Goal: Task Accomplishment & Management: Manage account settings

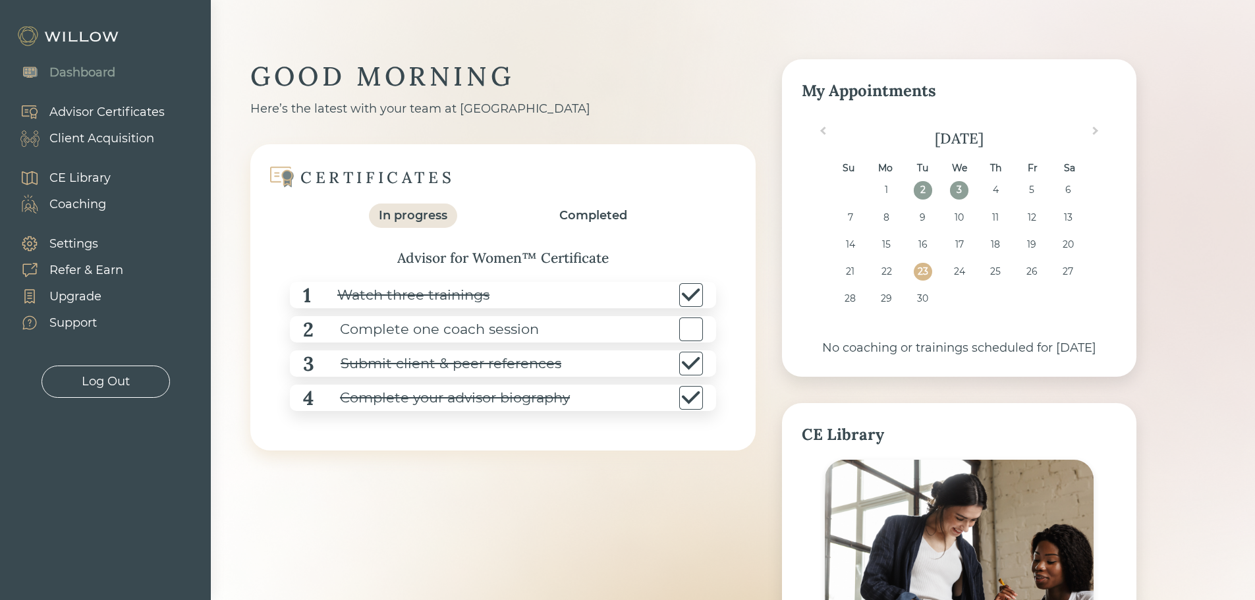
click at [95, 138] on div "Client Acquisition" at bounding box center [101, 139] width 105 height 18
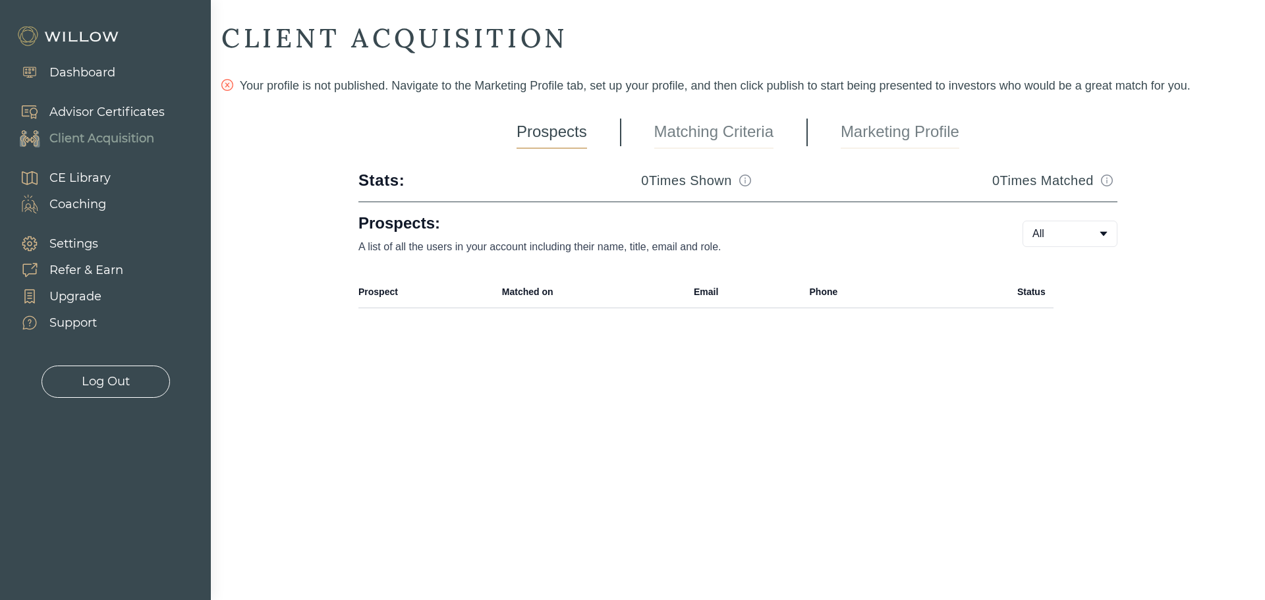
click at [928, 138] on link "Marketing Profile" at bounding box center [900, 132] width 119 height 33
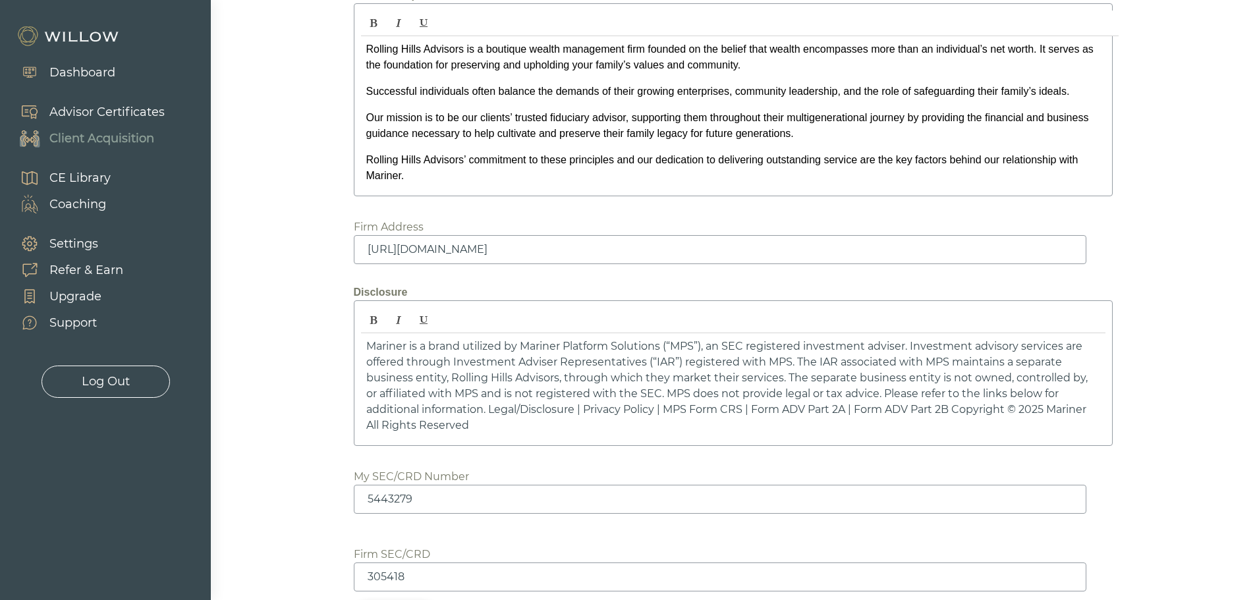
scroll to position [1778, 0]
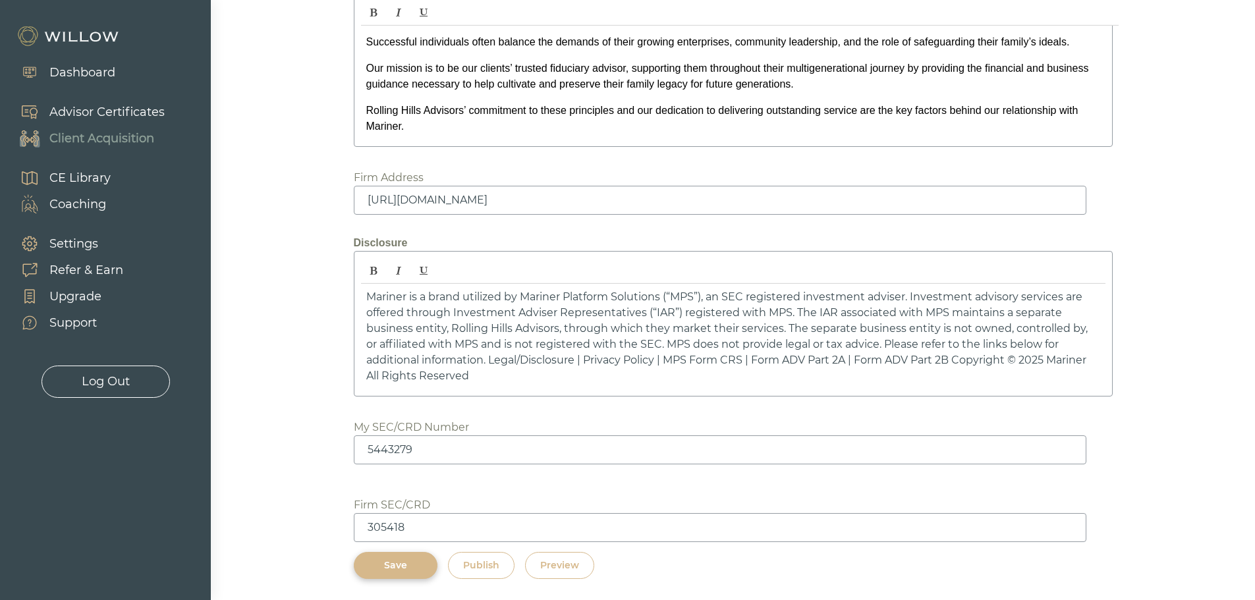
click at [653, 350] on p "Mariner is a brand utilized by Mariner Platform Solutions (“MPS”), an SEC regis…" at bounding box center [733, 336] width 734 height 95
click at [80, 66] on div "Dashboard" at bounding box center [82, 73] width 66 height 18
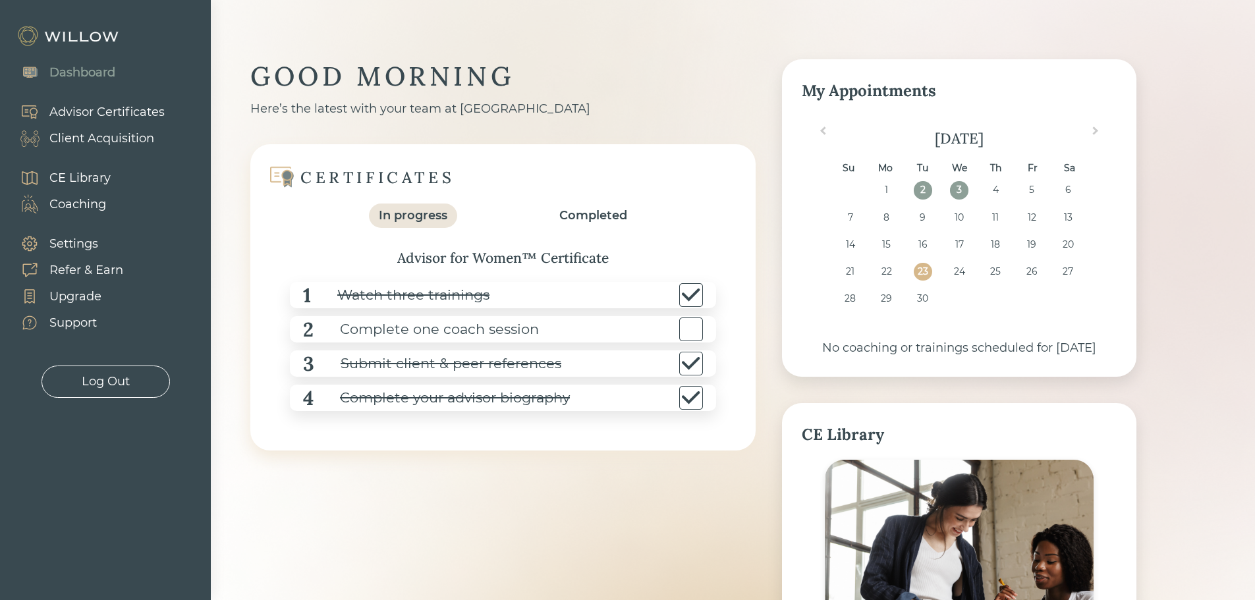
click at [118, 142] on div "Client Acquisition" at bounding box center [101, 139] width 105 height 18
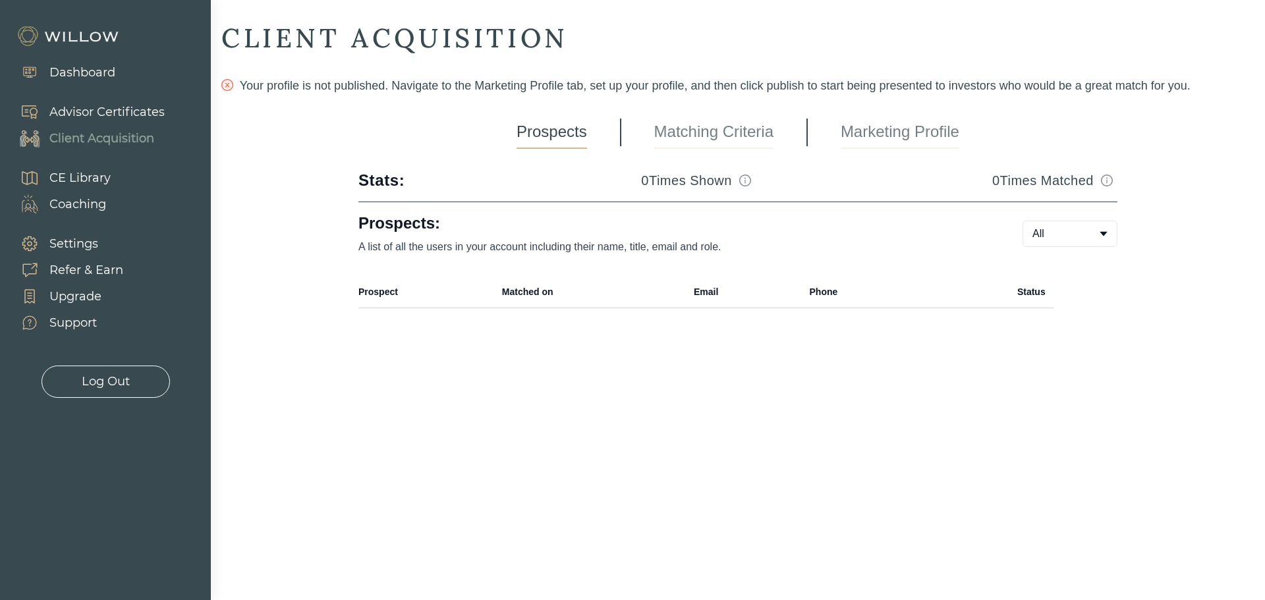
click at [900, 135] on link "Marketing Profile" at bounding box center [900, 132] width 119 height 33
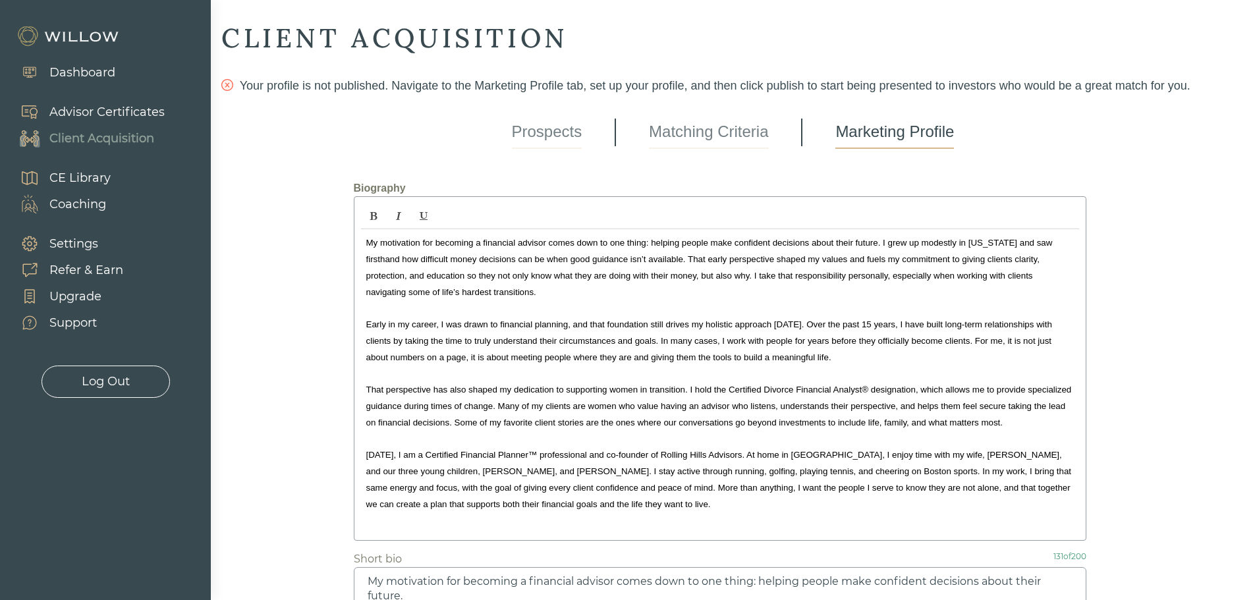
click at [914, 134] on link "Marketing Profile" at bounding box center [894, 132] width 119 height 33
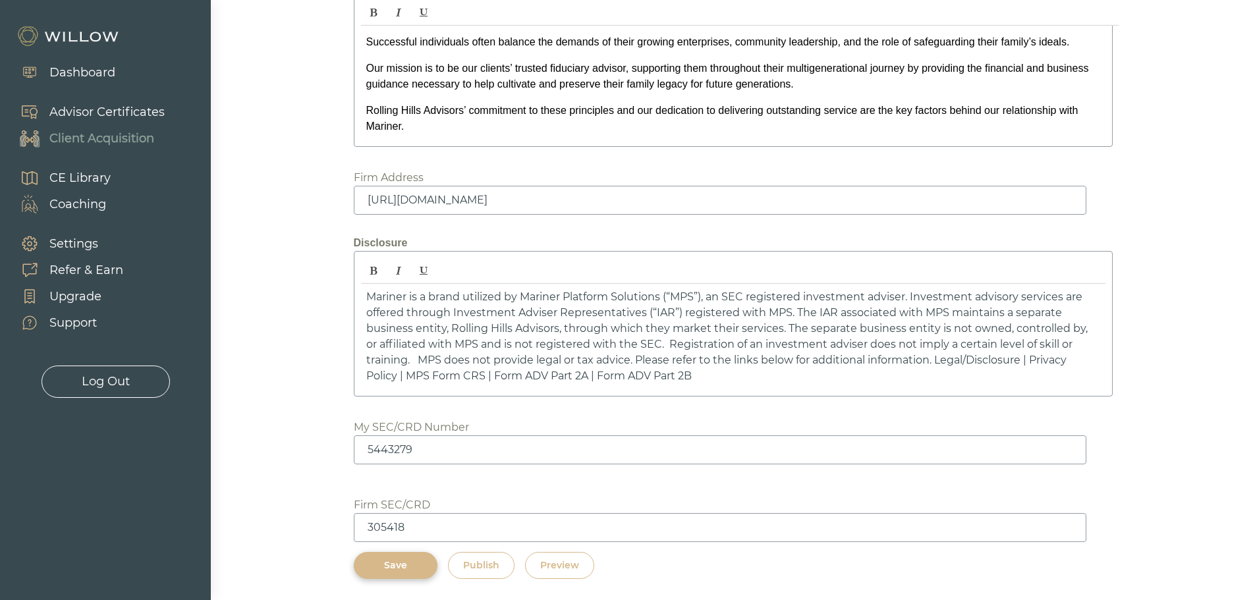
scroll to position [1786, 0]
click at [580, 566] on button "Preview" at bounding box center [559, 565] width 69 height 27
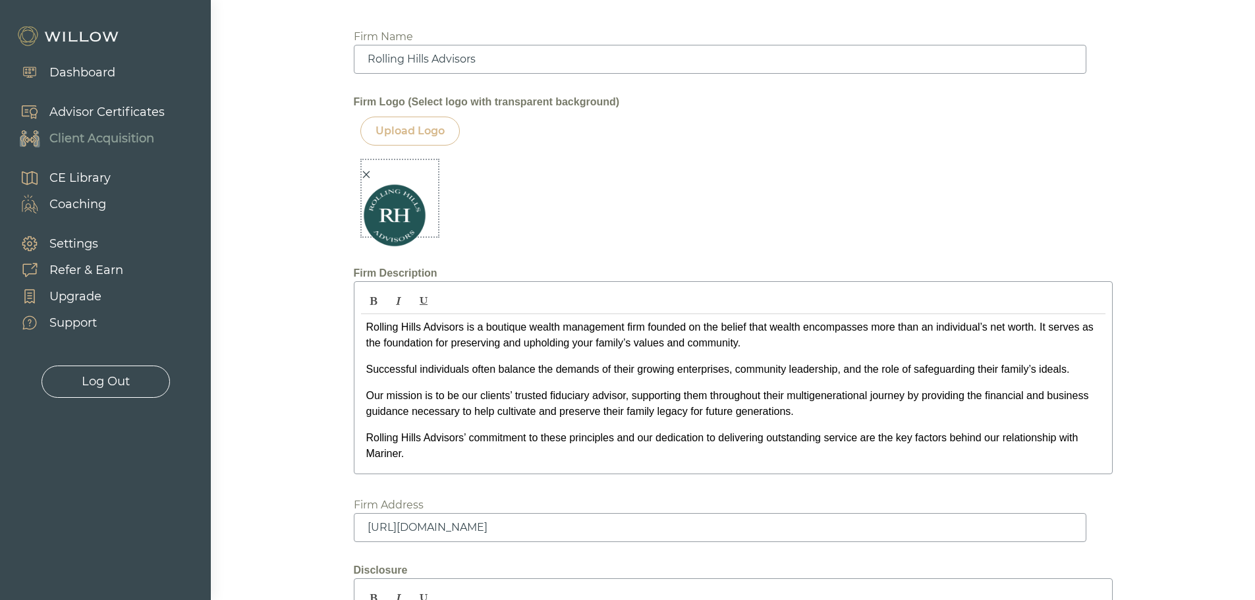
scroll to position [1259, 0]
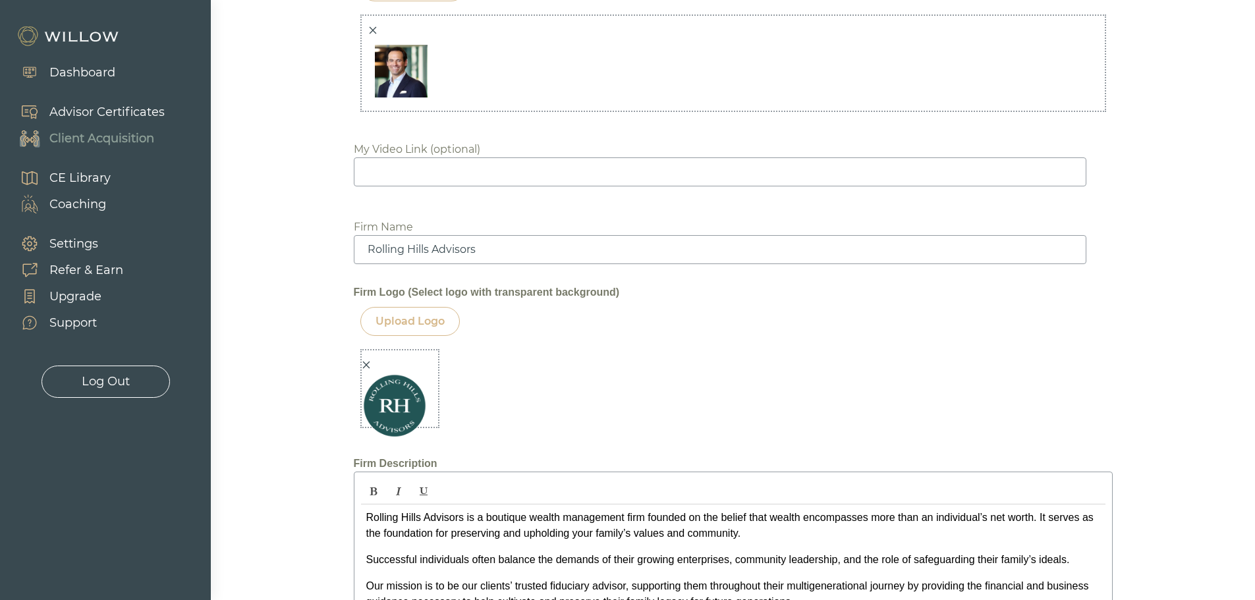
click at [102, 70] on div "Dashboard" at bounding box center [82, 73] width 66 height 18
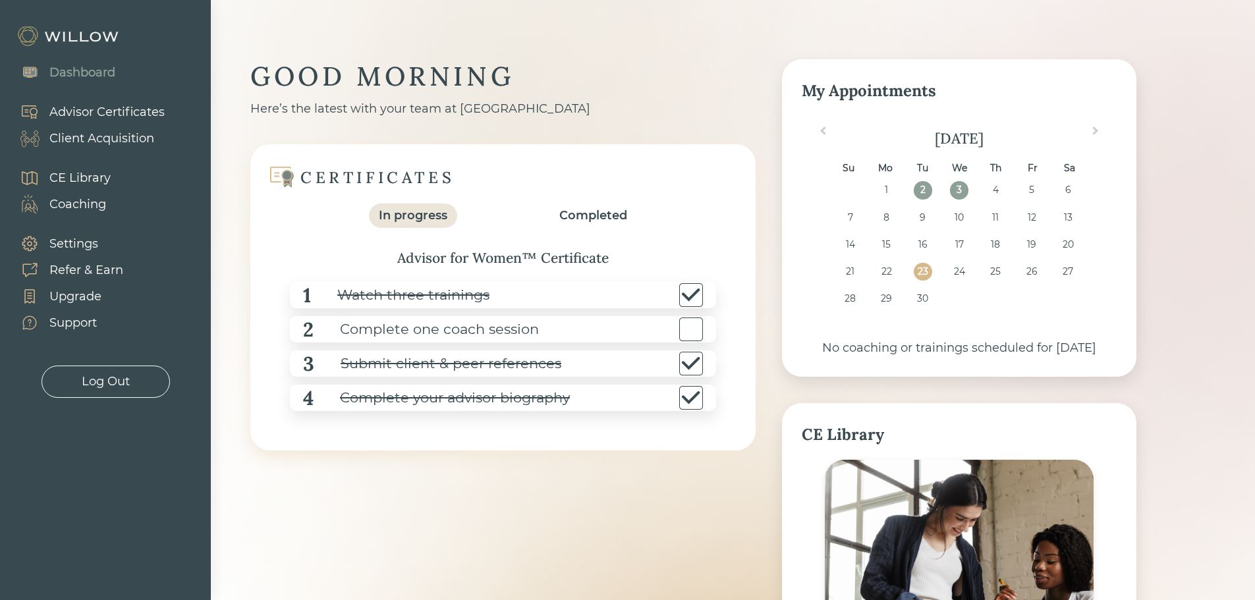
drag, startPoint x: 1219, startPoint y: 0, endPoint x: 951, endPoint y: 25, distance: 269.9
click at [951, 25] on div "GOOD MORNING Here’s the latest with your team at Willow CERTIFICATES In progres…" at bounding box center [693, 469] width 965 height 939
drag, startPoint x: 1027, startPoint y: 0, endPoint x: 983, endPoint y: 18, distance: 47.8
click at [983, 18] on div "GOOD MORNING Here’s the latest with your team at Willow CERTIFICATES In progres…" at bounding box center [693, 469] width 965 height 939
